Goal: Task Accomplishment & Management: Use online tool/utility

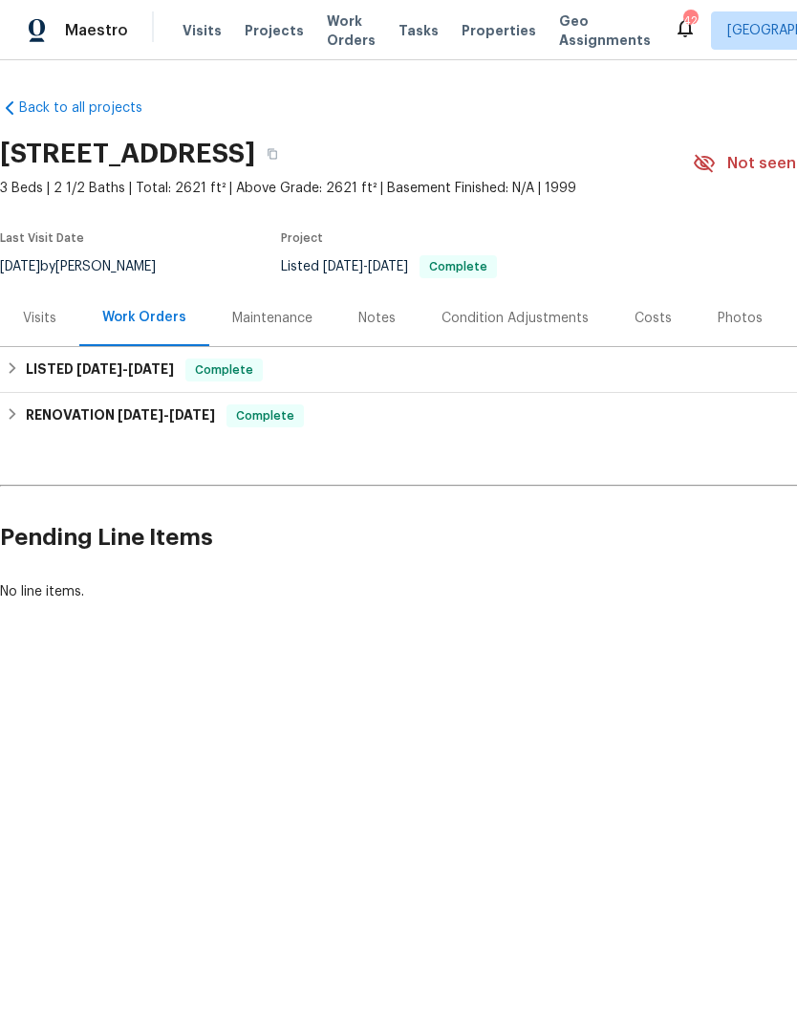
scroll to position [0, 283]
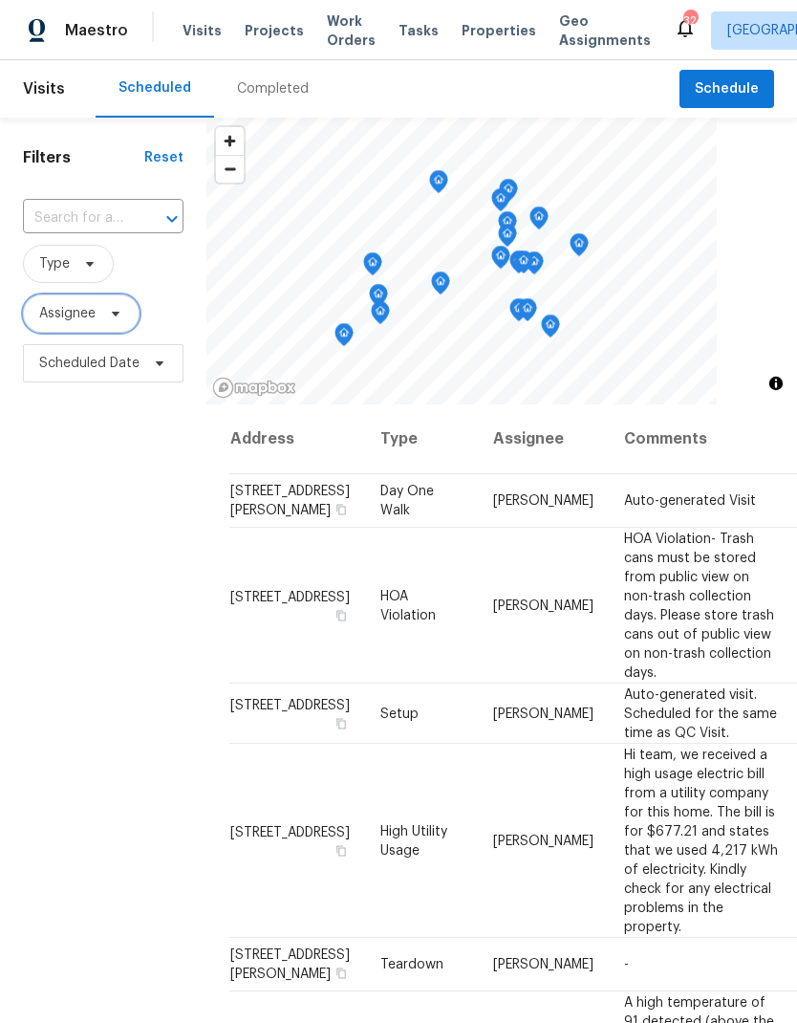
click at [113, 297] on span "Assignee" at bounding box center [81, 313] width 117 height 38
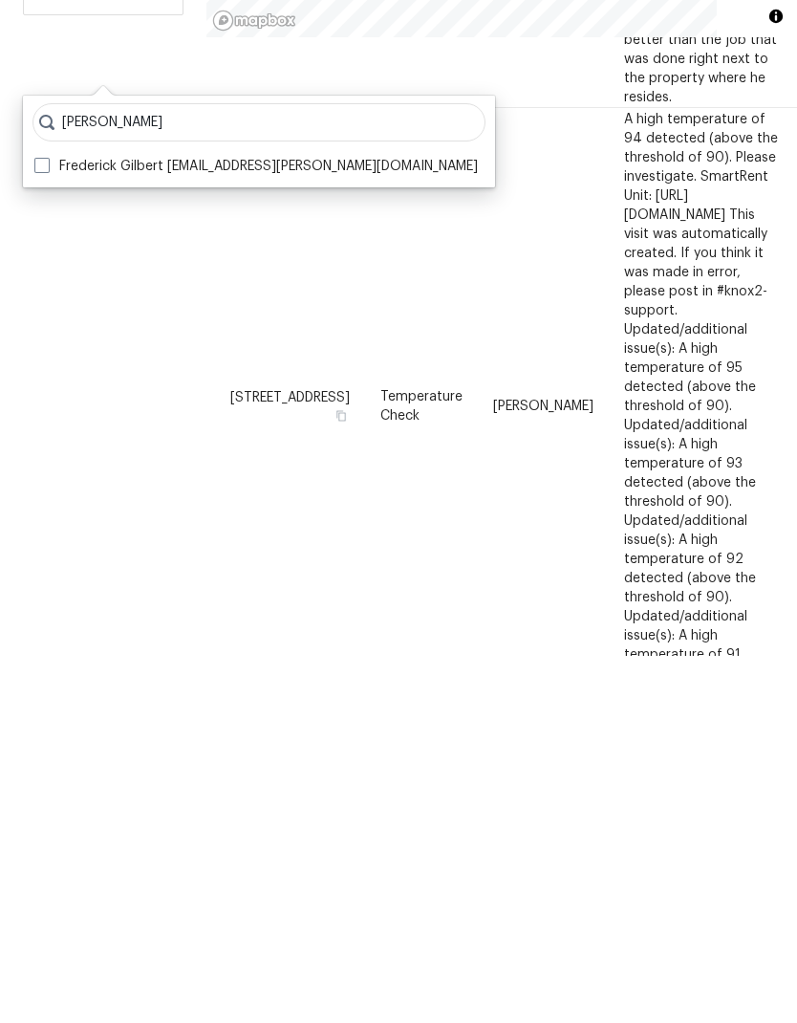
type input "[PERSON_NAME]"
click at [42, 525] on span at bounding box center [41, 532] width 15 height 15
click at [42, 524] on input "Frederick Gilbert [EMAIL_ADDRESS][PERSON_NAME][DOMAIN_NAME]" at bounding box center [40, 530] width 12 height 12
checkbox input "true"
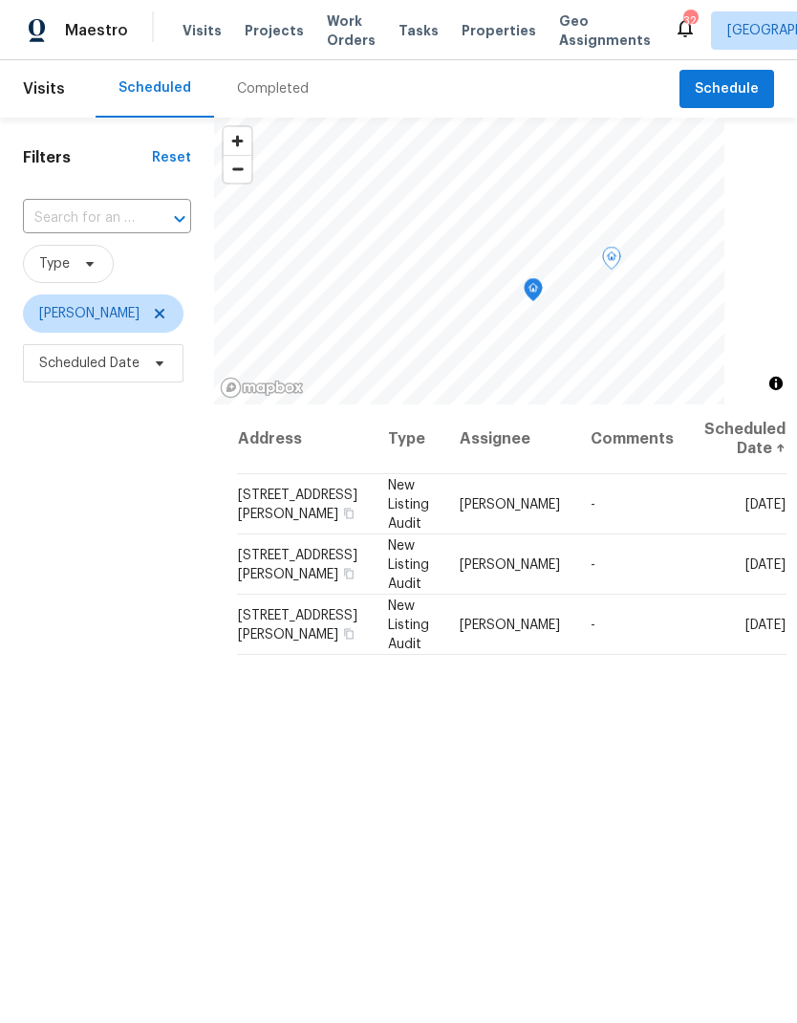
click at [0, 0] on icon at bounding box center [0, 0] width 0 height 0
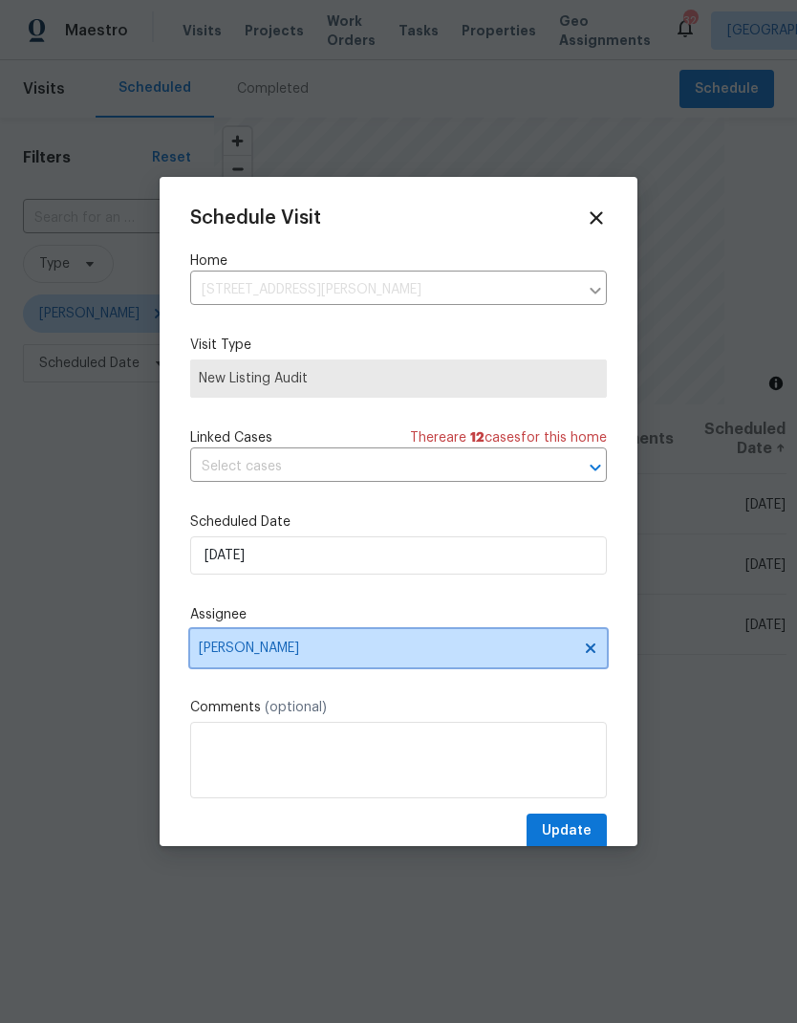
click at [583, 647] on icon at bounding box center [590, 647] width 15 height 15
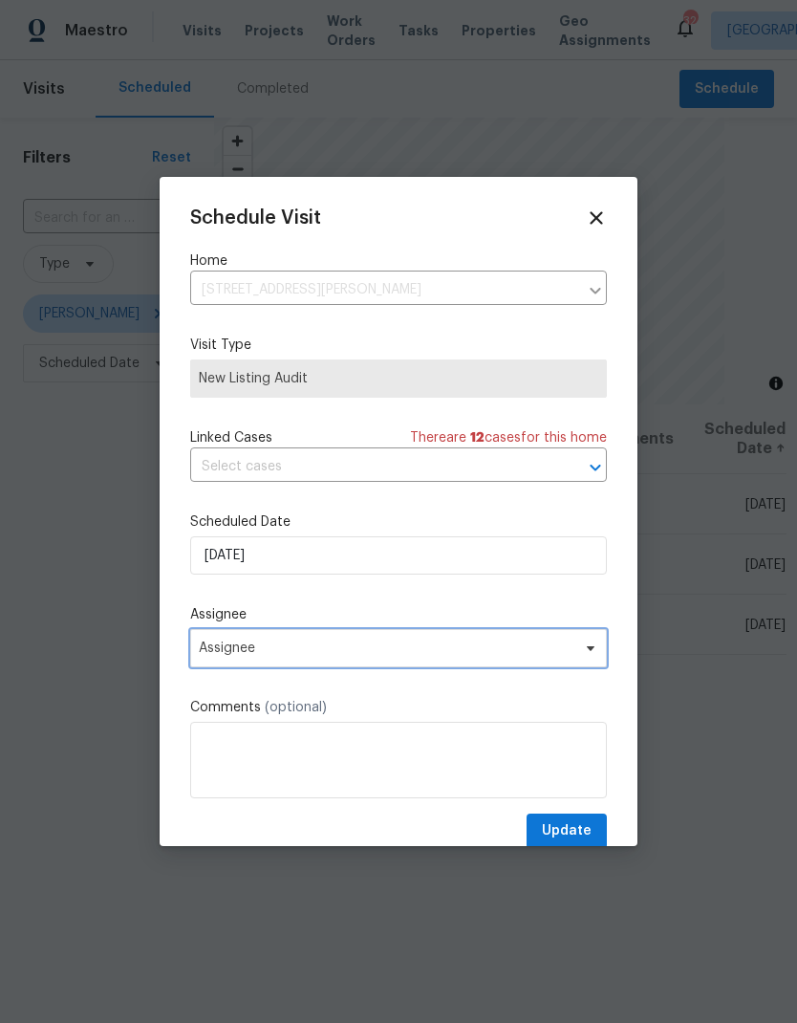
click at [578, 656] on span at bounding box center [587, 647] width 21 height 15
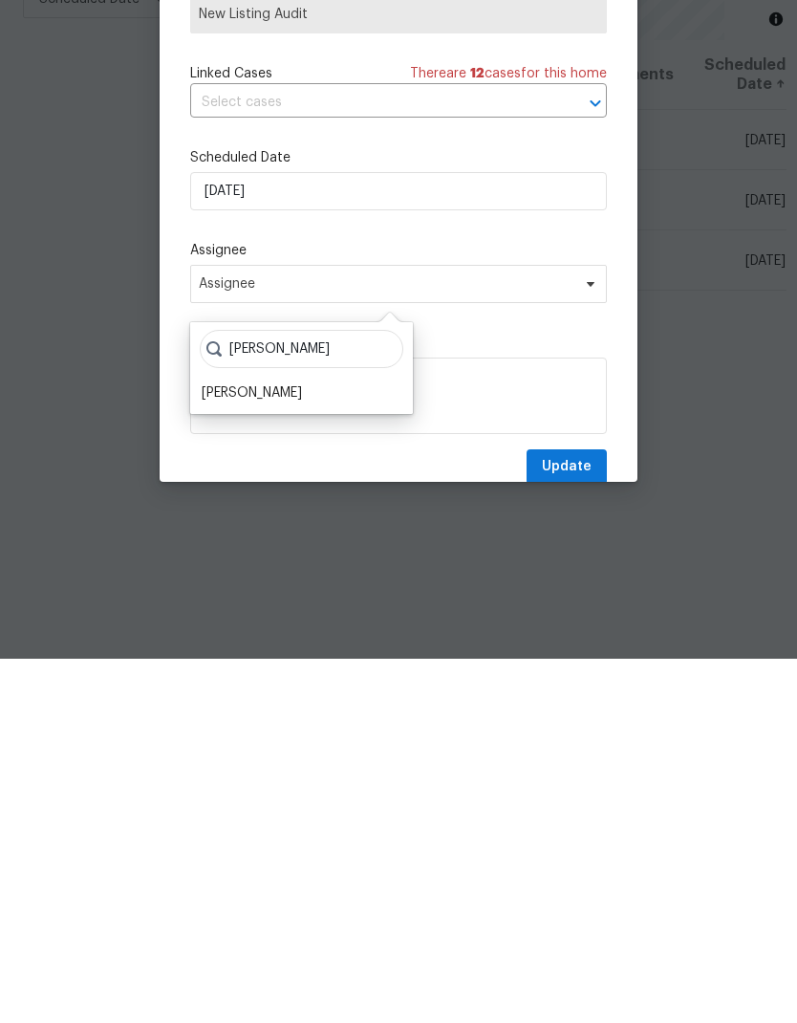
type input "Todd"
click at [246, 747] on div "[PERSON_NAME]" at bounding box center [252, 756] width 100 height 19
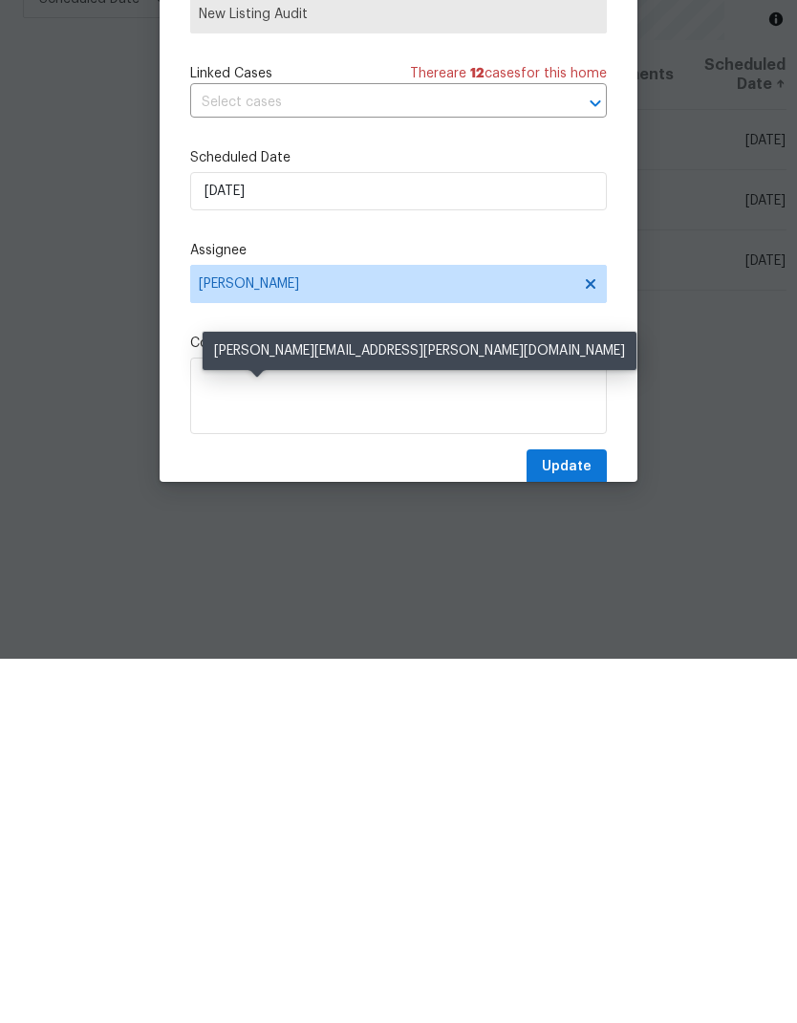
scroll to position [76, 0]
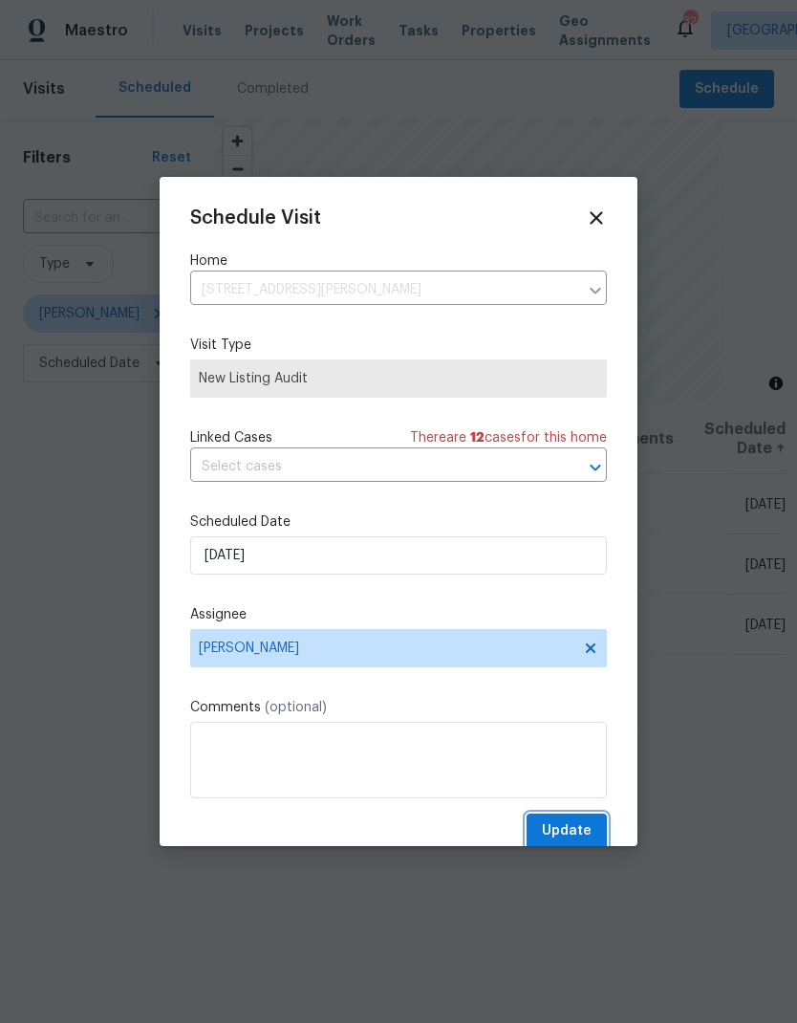
click at [571, 832] on span "Update" at bounding box center [567, 831] width 50 height 24
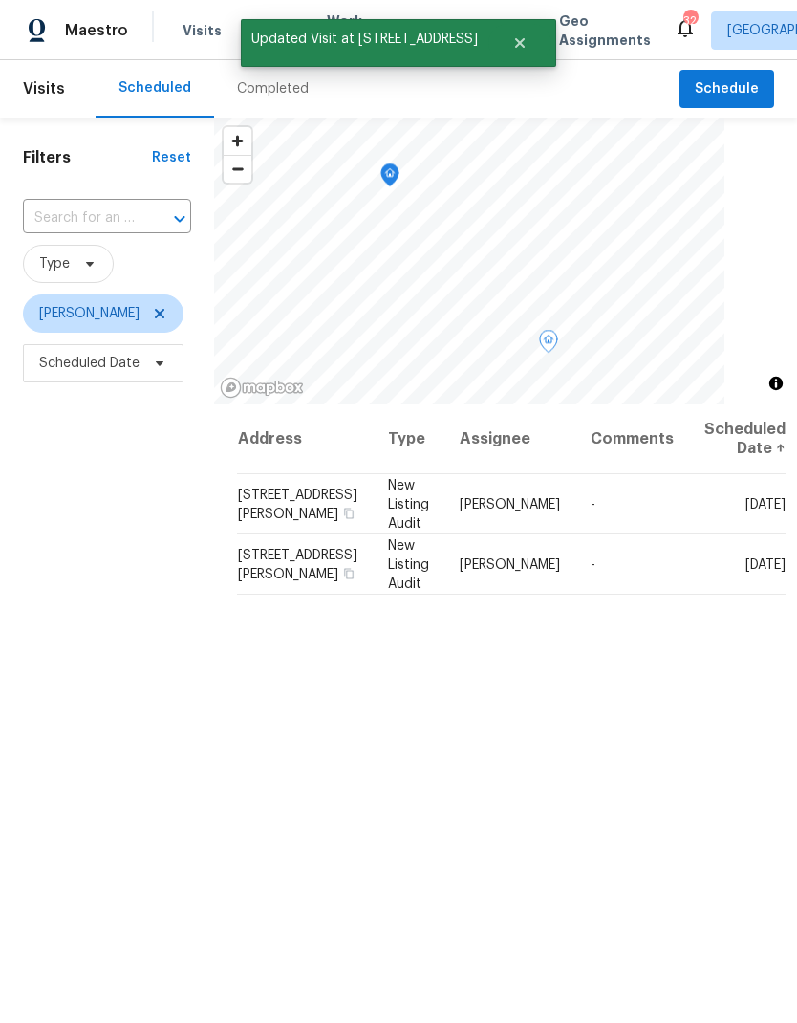
click at [0, 0] on span at bounding box center [0, 0] width 0 height 0
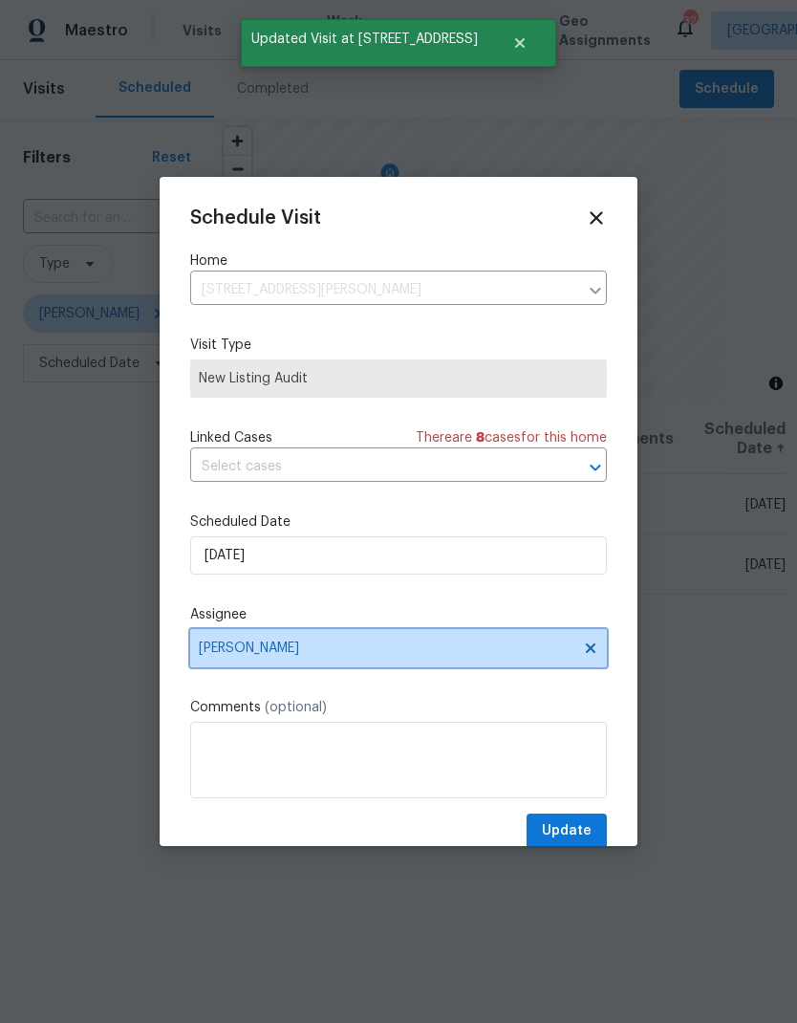
click at [242, 645] on span "Frederick Gilbert" at bounding box center [386, 647] width 375 height 15
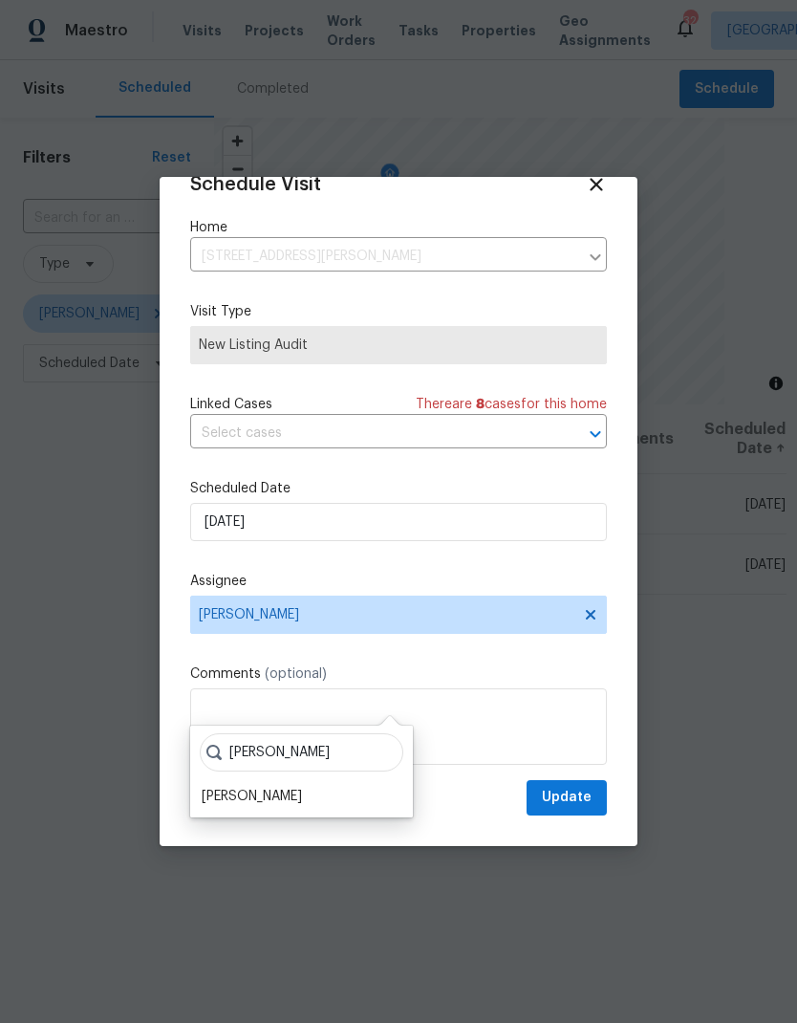
scroll to position [37, 0]
type input "Todd"
click at [242, 787] on div "[PERSON_NAME]" at bounding box center [252, 796] width 100 height 19
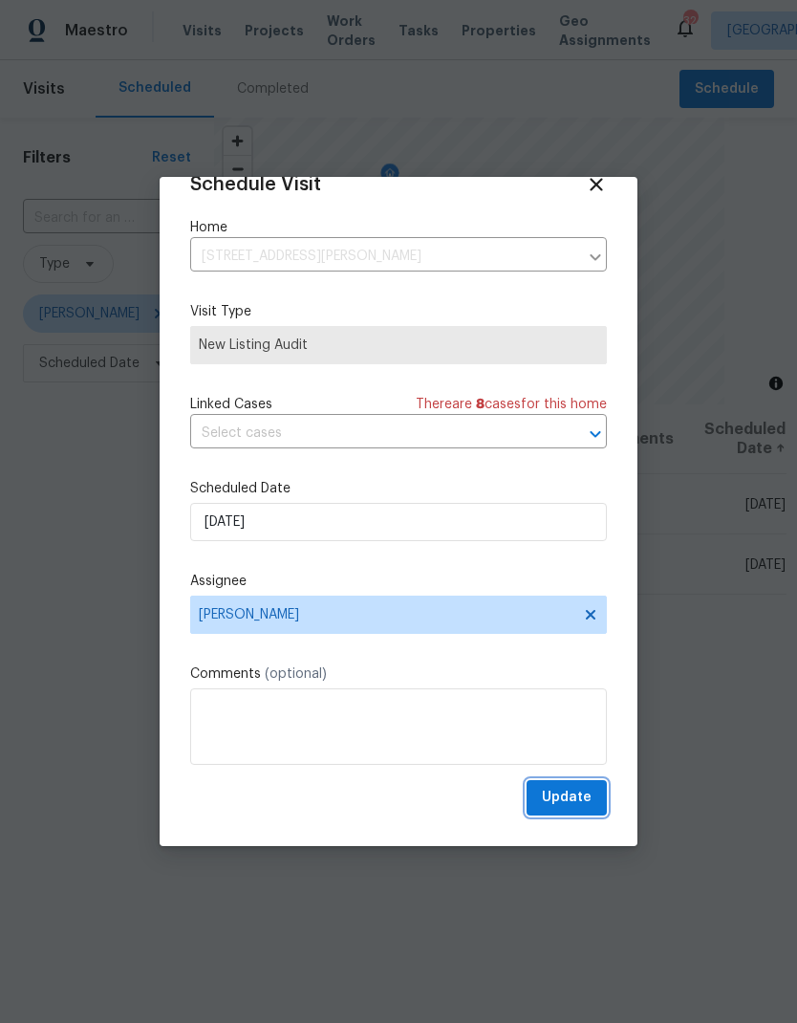
click at [567, 797] on span "Update" at bounding box center [567, 798] width 50 height 24
